Goal: Register for event/course

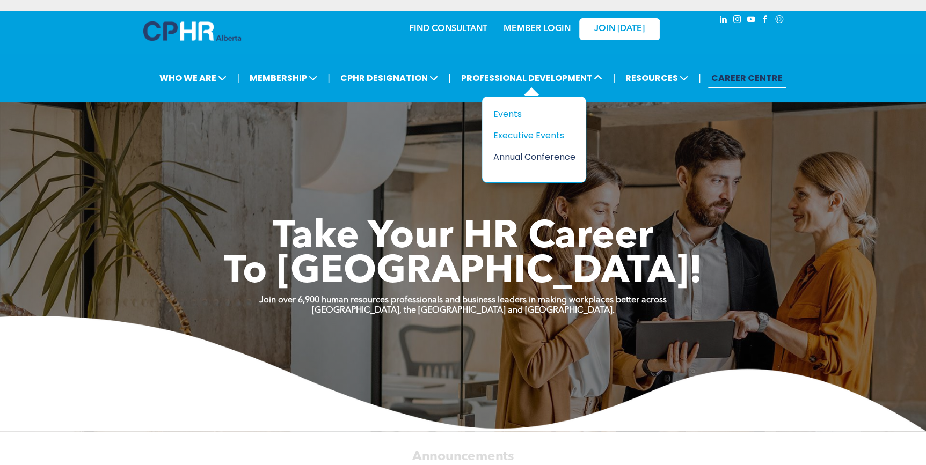
click at [519, 150] on div "Annual Conference" at bounding box center [530, 156] width 74 height 13
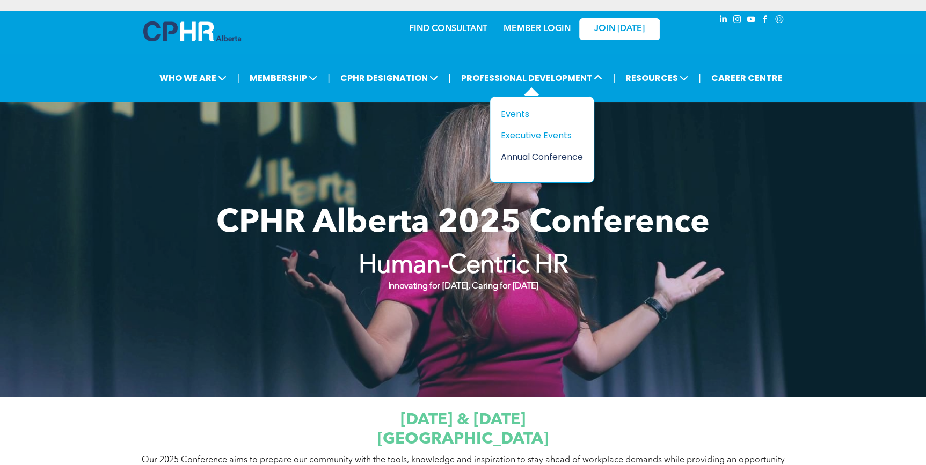
click at [520, 156] on div "Annual Conference" at bounding box center [538, 156] width 74 height 13
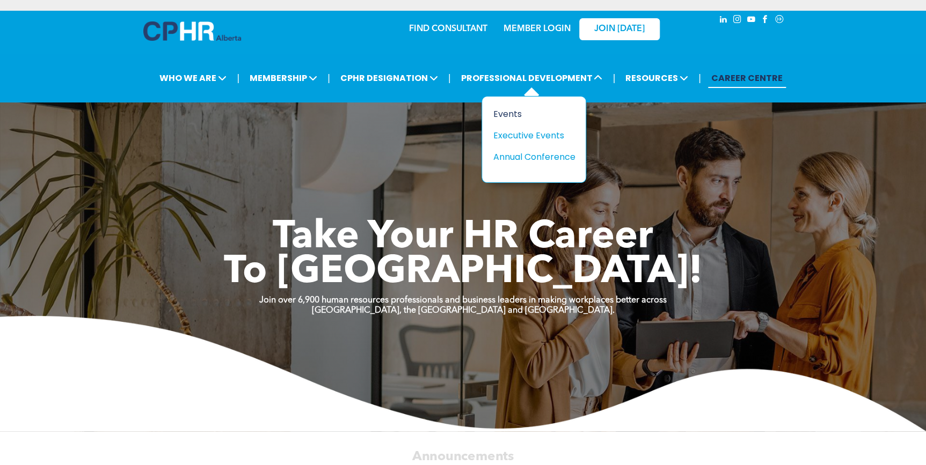
click at [512, 109] on div "Events" at bounding box center [530, 113] width 74 height 13
